Goal: Find specific fact: Find specific fact

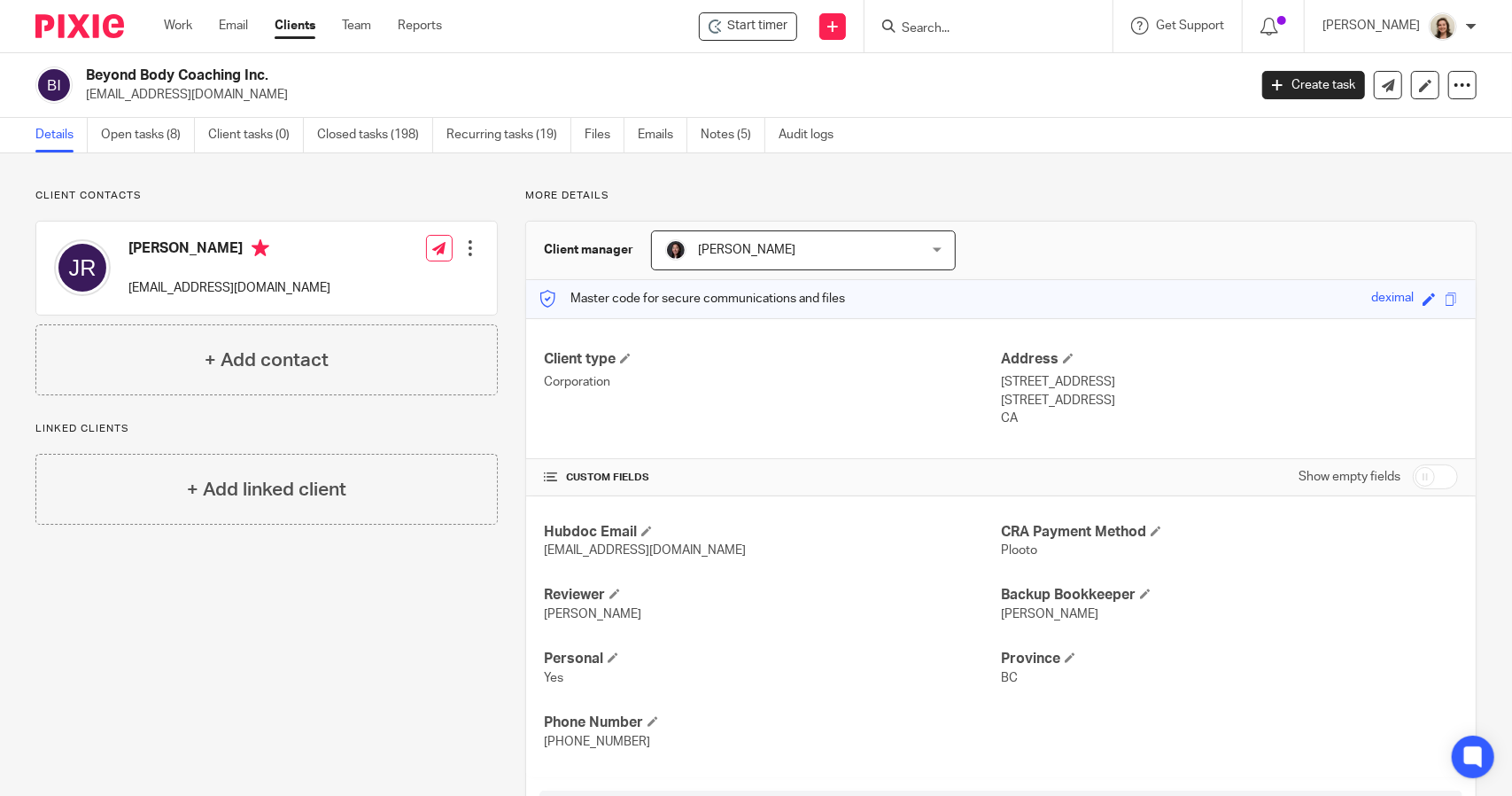
click at [925, 34] on input "Search" at bounding box center [980, 29] width 160 height 16
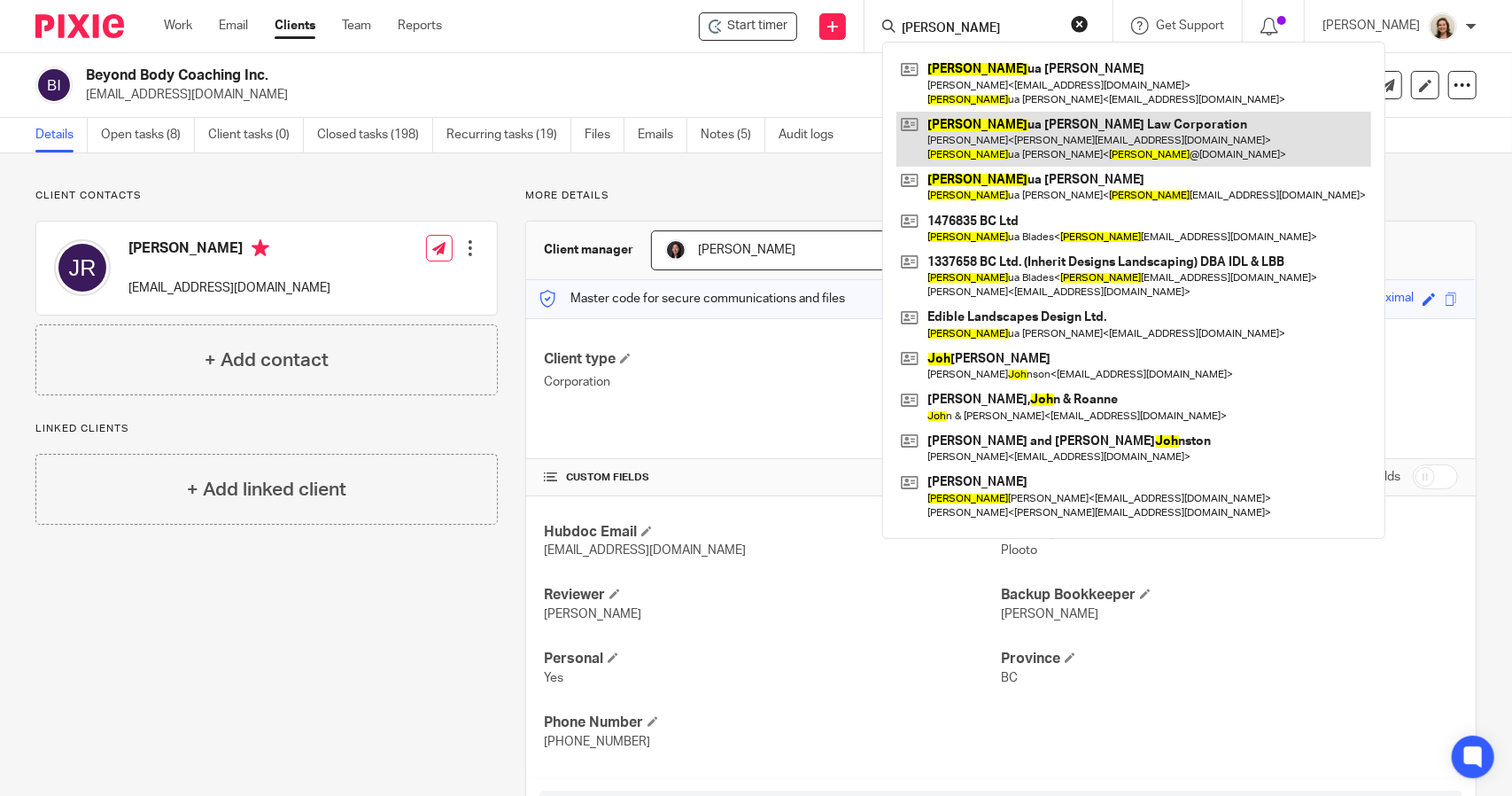
type input "[PERSON_NAME]"
click at [1036, 152] on link at bounding box center [1133, 139] width 475 height 55
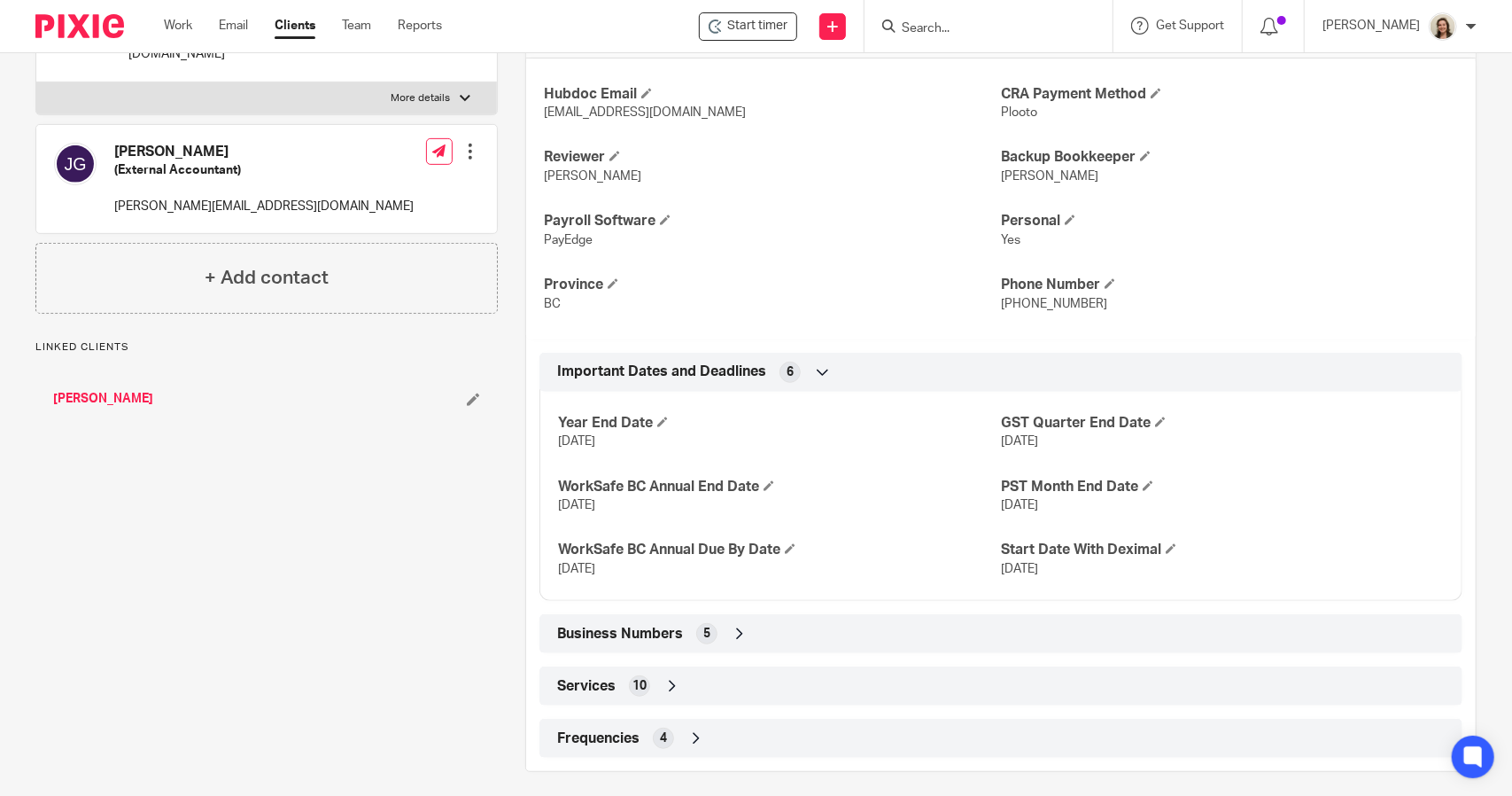
scroll to position [446, 0]
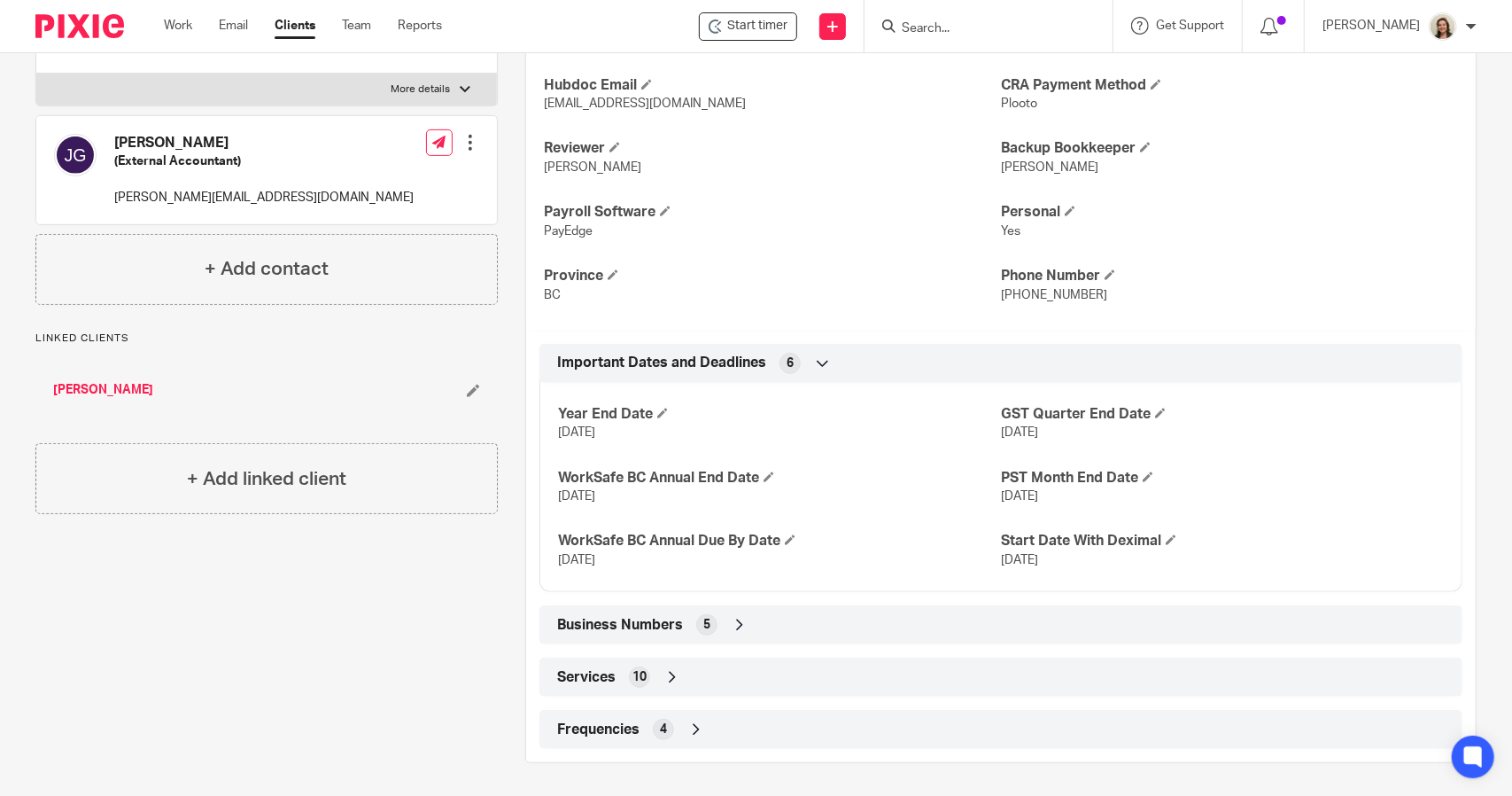
click at [599, 621] on span "Business Numbers" at bounding box center [620, 625] width 126 height 19
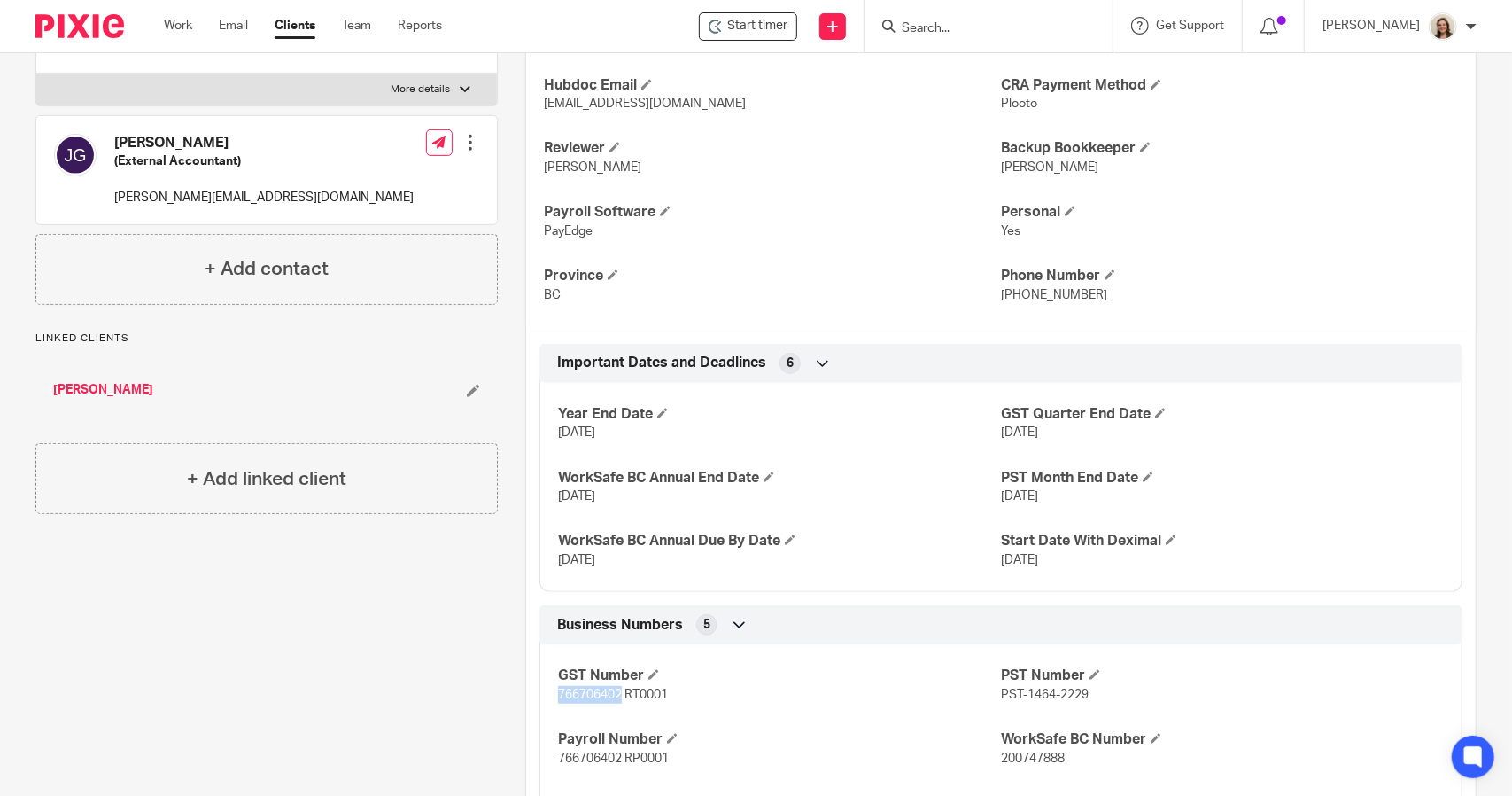
drag, startPoint x: 555, startPoint y: 692, endPoint x: 615, endPoint y: 690, distance: 60.0
click at [615, 690] on span "766706402 RT0001" at bounding box center [613, 695] width 110 height 12
copy span "766706402"
